Goal: Information Seeking & Learning: Find contact information

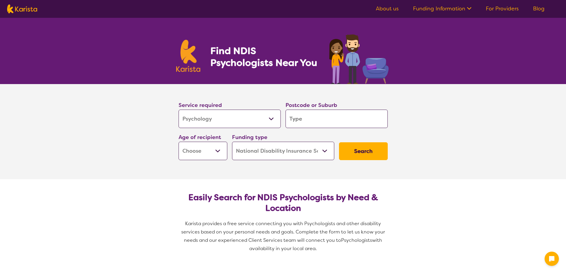
select select "Psychology"
select select "NDIS"
select select "Psychology"
select select "NDIS"
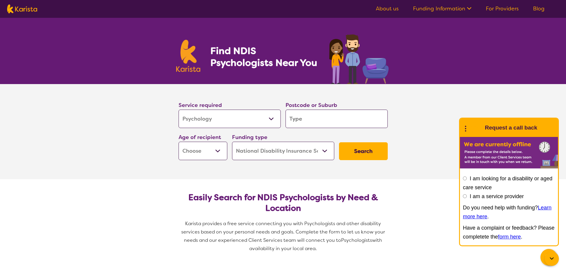
click at [311, 118] on input "search" at bounding box center [337, 119] width 102 height 18
type input "C"
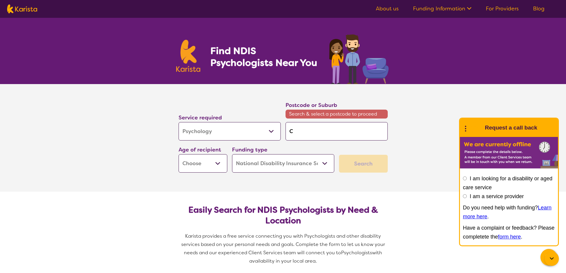
type input "Cr"
type input "Cra"
type input "Crai"
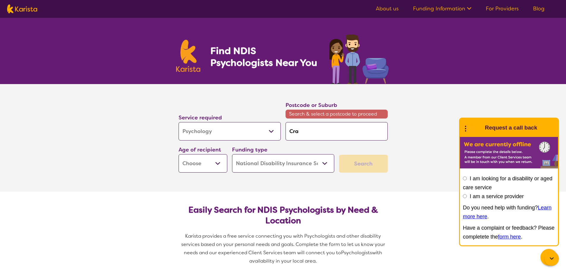
type input "Crai"
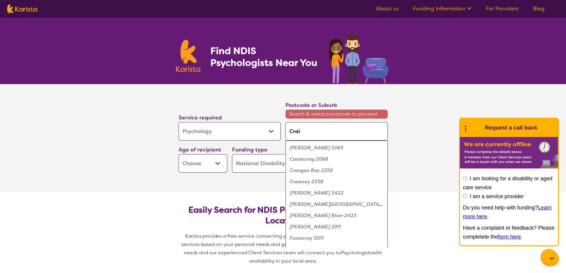
type input "[PERSON_NAME]"
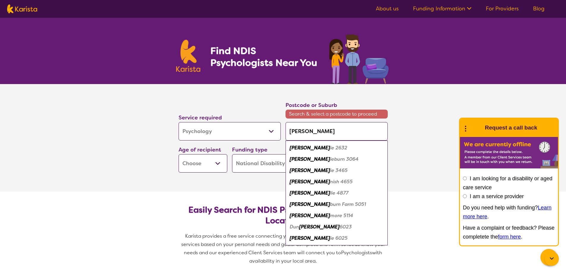
click at [330, 158] on em "ieburn 3064" at bounding box center [344, 159] width 29 height 6
type input "3064"
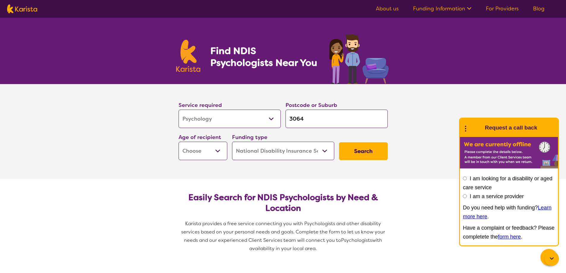
click at [218, 149] on select "Early Childhood - 0 to 9 Child - 10 to 11 Adolescent - 12 to 17 Adult - 18 to 6…" at bounding box center [203, 151] width 49 height 18
select select "AS"
click at [179, 142] on select "Early Childhood - 0 to 9 Child - 10 to 11 Adolescent - 12 to 17 Adult - 18 to 6…" at bounding box center [203, 151] width 49 height 18
select select "AS"
click at [324, 149] on select "Home Care Package (HCP) National Disability Insurance Scheme (NDIS) I don't know" at bounding box center [283, 151] width 102 height 18
